Goal: Task Accomplishment & Management: Manage account settings

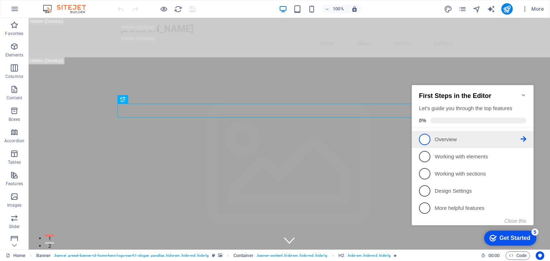
click at [438, 138] on p "Overview - incomplete" at bounding box center [477, 140] width 86 height 8
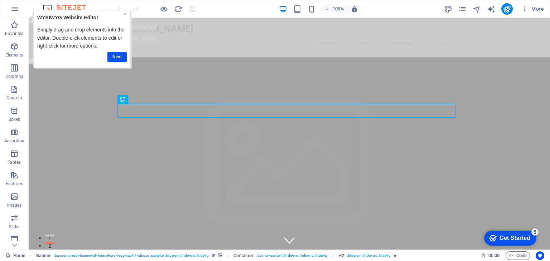
click at [125, 14] on link "×" at bounding box center [125, 14] width 3 height 6
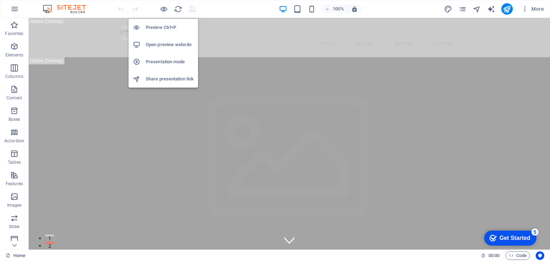
click at [178, 47] on h6 "Open preview website" at bounding box center [170, 44] width 48 height 9
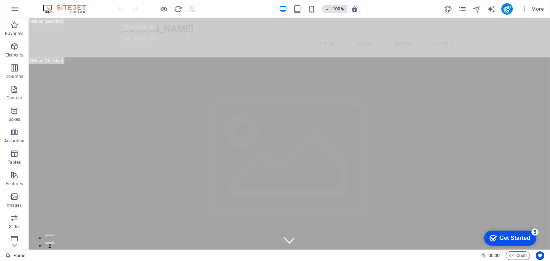
click at [326, 7] on icon "button" at bounding box center [327, 9] width 5 height 5
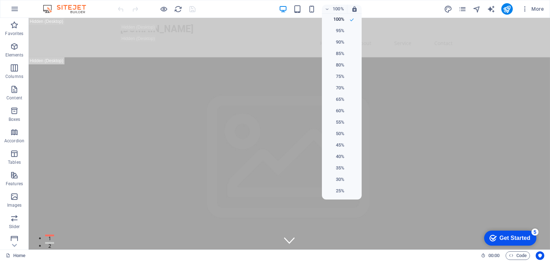
click at [493, 7] on div at bounding box center [275, 130] width 550 height 261
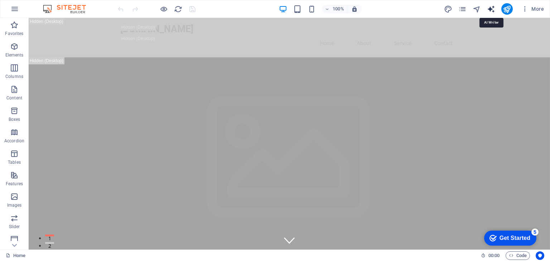
click at [493, 8] on icon "text_generator" at bounding box center [491, 9] width 8 height 8
select select "English"
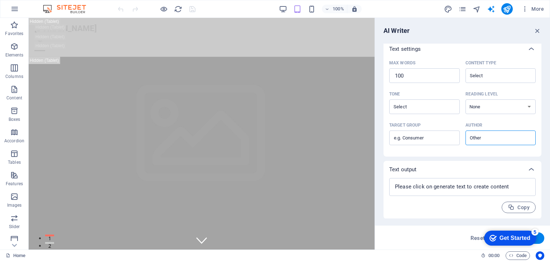
scroll to position [152, 0]
click at [525, 4] on button "More" at bounding box center [532, 8] width 28 height 11
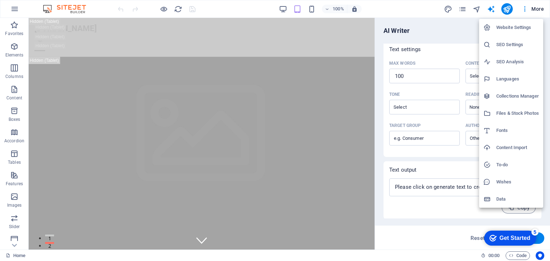
click at [520, 30] on h6 "Website Settings" at bounding box center [517, 27] width 43 height 9
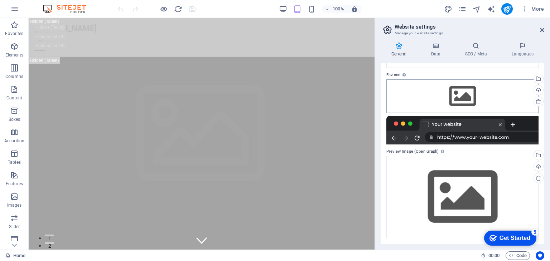
scroll to position [0, 0]
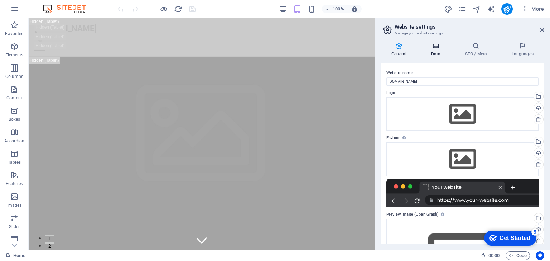
click at [424, 48] on icon at bounding box center [435, 45] width 31 height 7
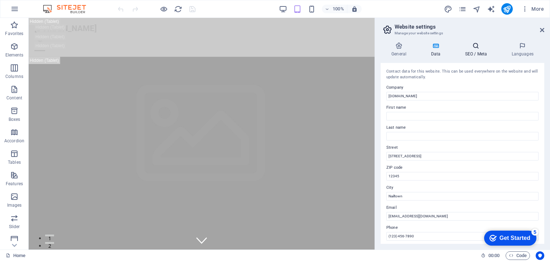
click at [473, 42] on icon at bounding box center [476, 45] width 44 height 7
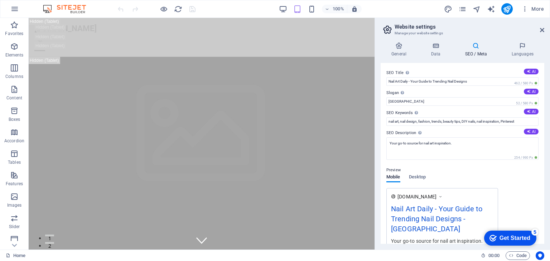
scroll to position [92, 0]
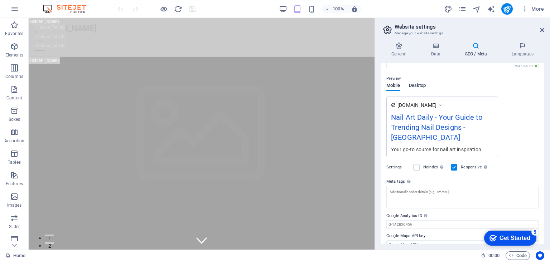
click at [414, 88] on span "Desktop" at bounding box center [417, 86] width 17 height 10
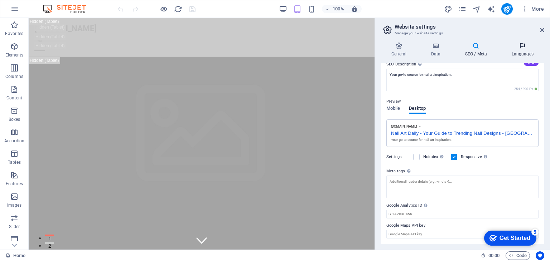
click at [525, 50] on h4 "Languages" at bounding box center [522, 49] width 44 height 15
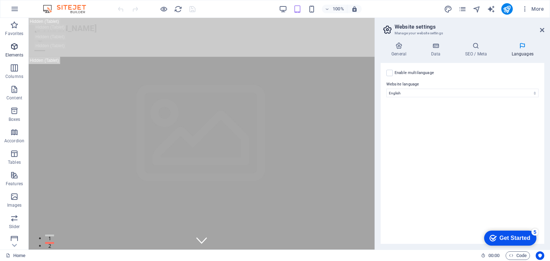
click at [13, 52] on span "Elements" at bounding box center [14, 50] width 29 height 17
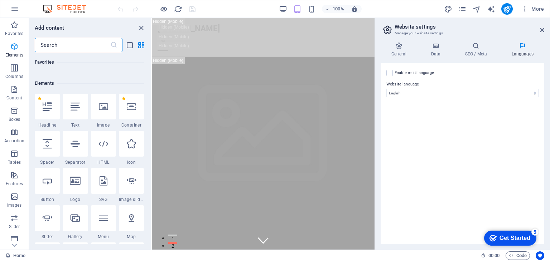
scroll to position [76, 0]
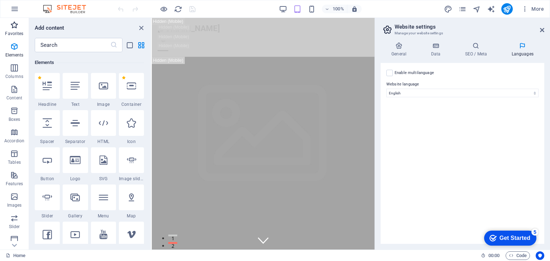
click at [6, 33] on p "Favorites" at bounding box center [14, 34] width 18 height 6
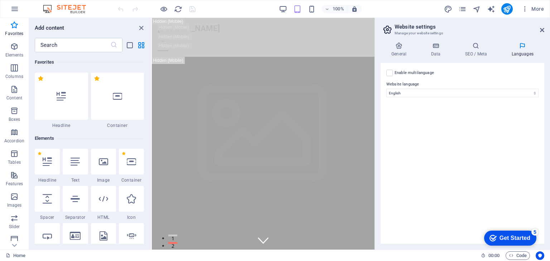
scroll to position [0, 0]
click at [17, 8] on icon "button" at bounding box center [14, 9] width 9 height 9
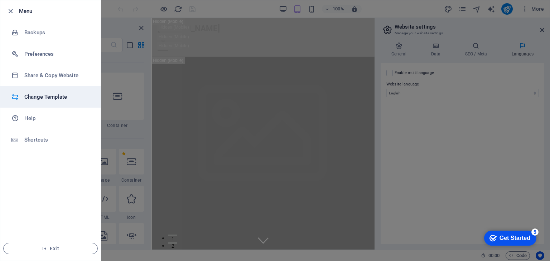
click at [63, 97] on h6 "Change Template" at bounding box center [57, 97] width 66 height 9
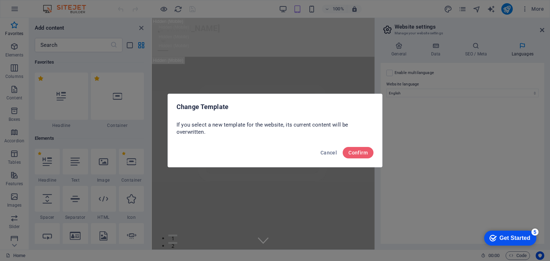
click at [358, 159] on div "Cancel Confirm" at bounding box center [275, 155] width 214 height 24
drag, startPoint x: 358, startPoint y: 159, endPoint x: 359, endPoint y: 152, distance: 6.6
click at [359, 152] on div "Cancel Confirm" at bounding box center [275, 155] width 214 height 24
click at [359, 152] on span "Confirm" at bounding box center [357, 153] width 19 height 6
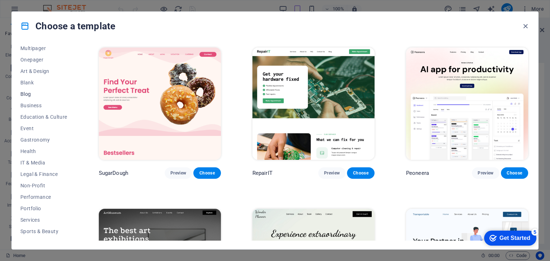
scroll to position [92, 0]
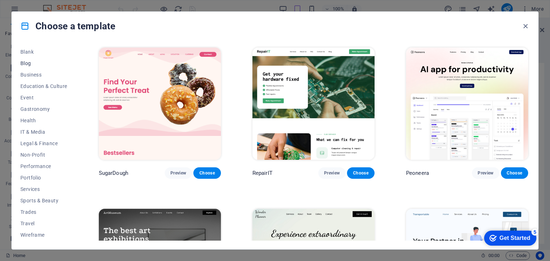
click at [32, 64] on span "Blog" at bounding box center [43, 63] width 47 height 6
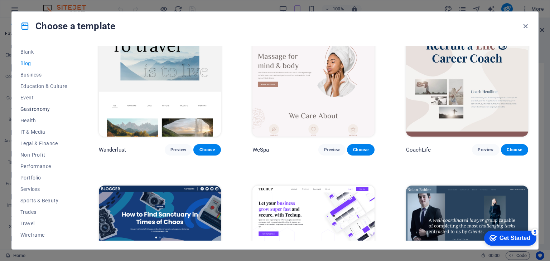
scroll to position [0, 0]
click at [35, 53] on span "All Templates" at bounding box center [43, 52] width 47 height 6
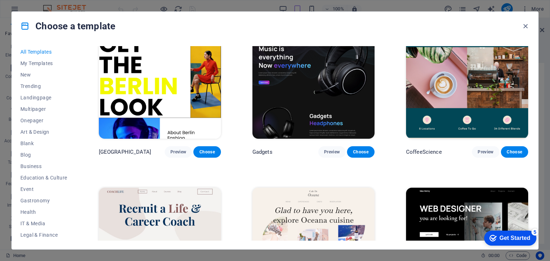
scroll to position [1813, 0]
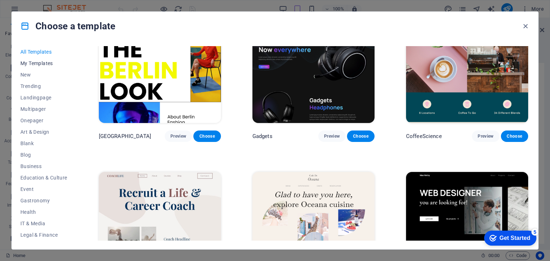
click at [34, 62] on span "My Templates" at bounding box center [43, 63] width 47 height 6
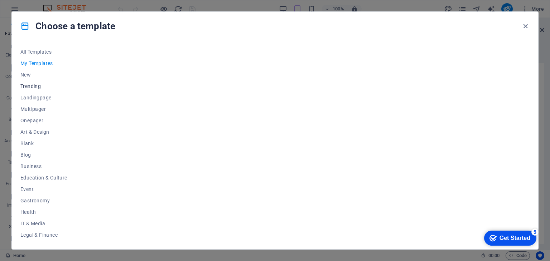
click at [33, 87] on span "Trending" at bounding box center [43, 86] width 47 height 6
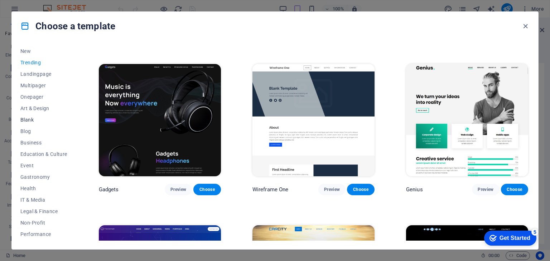
scroll to position [48, 0]
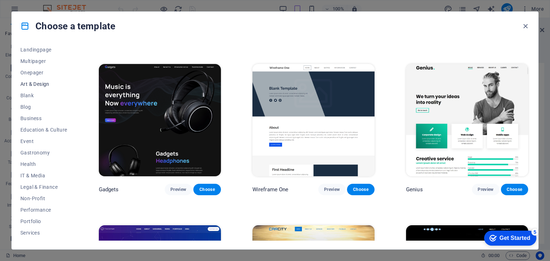
click at [41, 85] on span "Art & Design" at bounding box center [43, 84] width 47 height 6
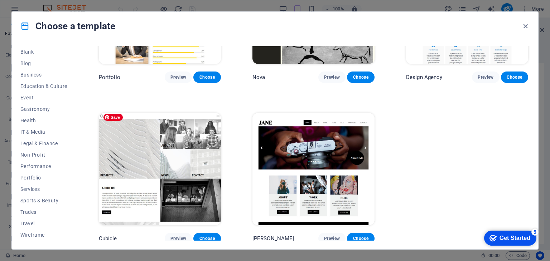
scroll to position [581, 0]
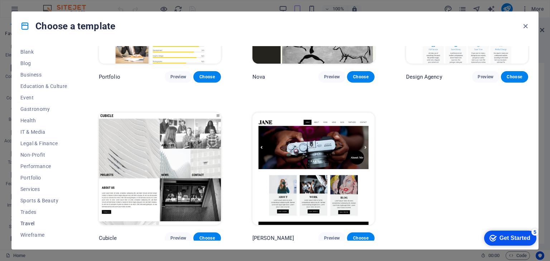
click at [34, 221] on span "Travel" at bounding box center [43, 224] width 47 height 6
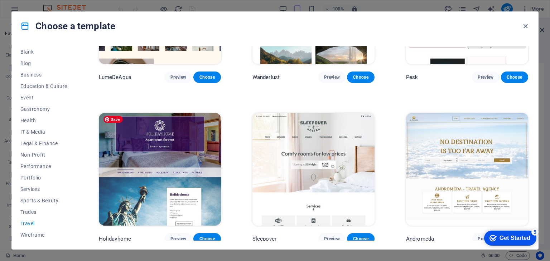
scroll to position [0, 0]
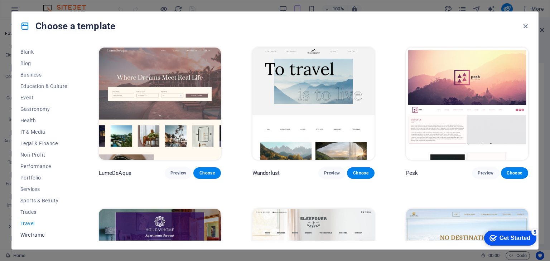
click at [40, 231] on button "Wireframe" at bounding box center [43, 234] width 47 height 11
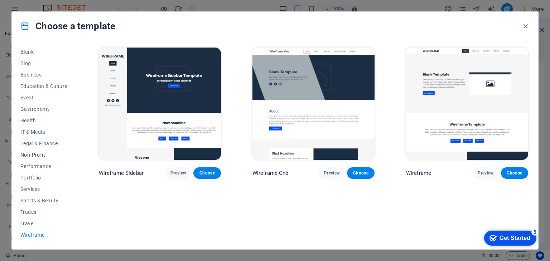
click at [51, 151] on button "Non-Profit" at bounding box center [43, 154] width 47 height 11
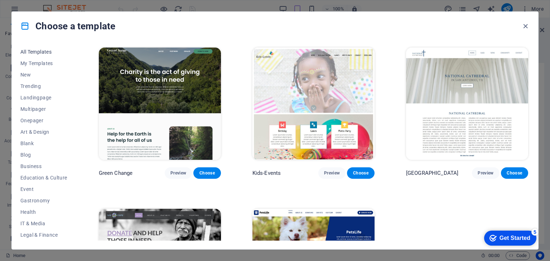
click at [46, 53] on span "All Templates" at bounding box center [43, 52] width 47 height 6
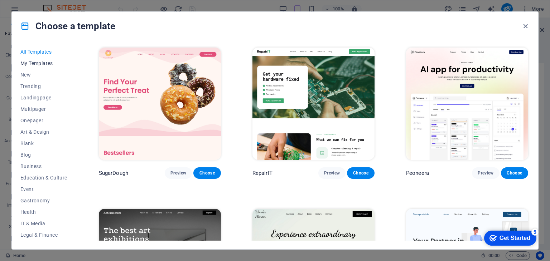
click at [47, 62] on span "My Templates" at bounding box center [43, 63] width 47 height 6
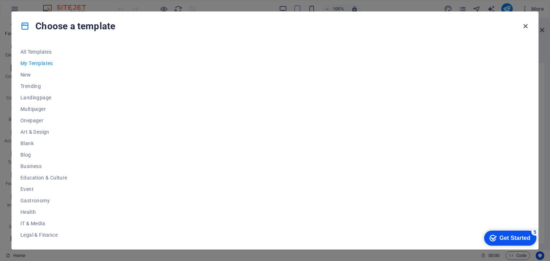
click at [528, 23] on icon "button" at bounding box center [525, 26] width 8 height 8
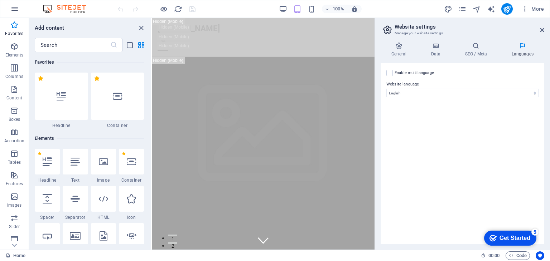
click at [21, 3] on button "button" at bounding box center [14, 8] width 17 height 17
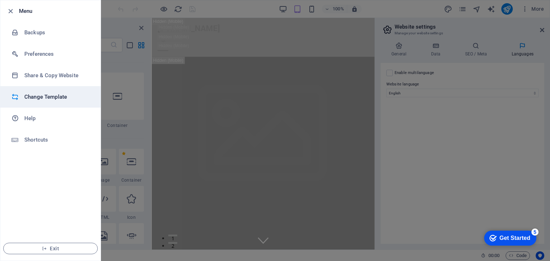
click at [46, 96] on h6 "Change Template" at bounding box center [57, 97] width 66 height 9
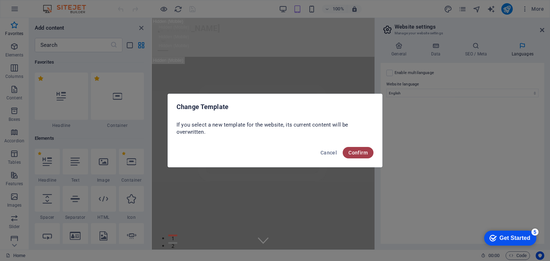
click at [366, 156] on button "Confirm" at bounding box center [357, 152] width 31 height 11
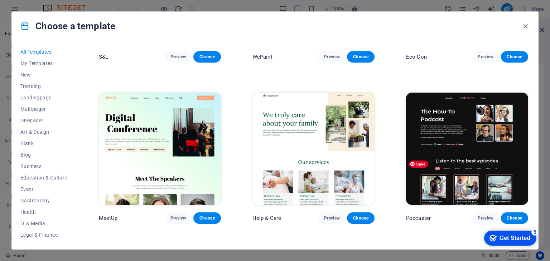
scroll to position [454, 0]
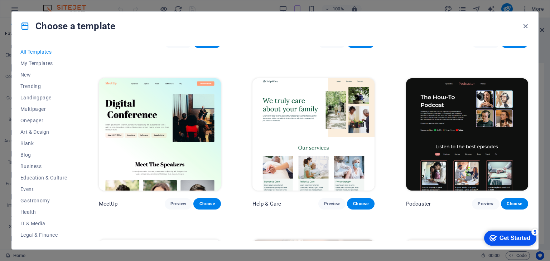
click at [511, 239] on div "Get Started" at bounding box center [514, 238] width 31 height 6
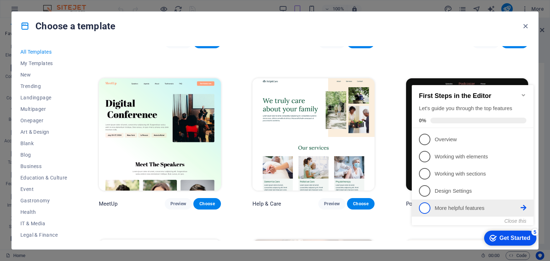
click at [486, 209] on p "More helpful features - incomplete" at bounding box center [477, 209] width 86 height 8
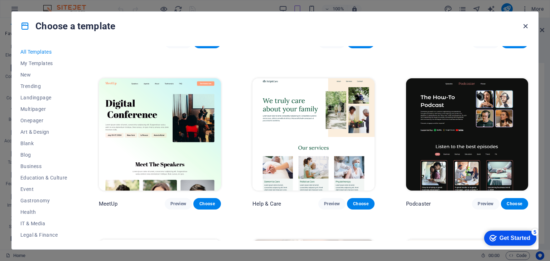
click at [529, 24] on icon "button" at bounding box center [525, 26] width 8 height 8
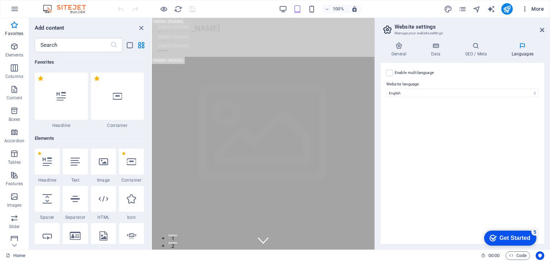
click at [523, 10] on icon "button" at bounding box center [524, 8] width 7 height 7
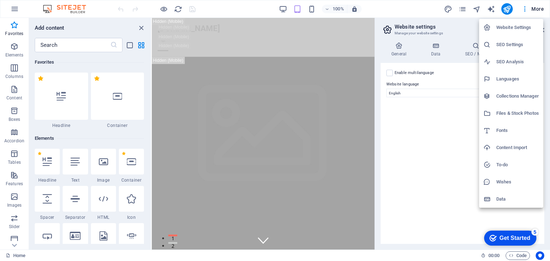
click at [505, 198] on h6 "Data" at bounding box center [517, 199] width 43 height 9
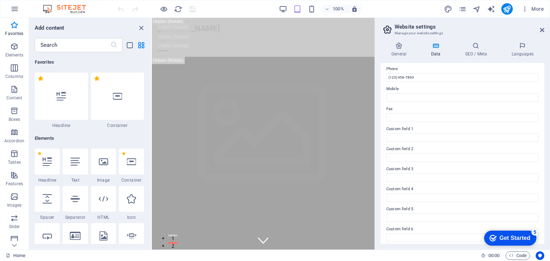
scroll to position [162, 0]
